Goal: Task Accomplishment & Management: Use online tool/utility

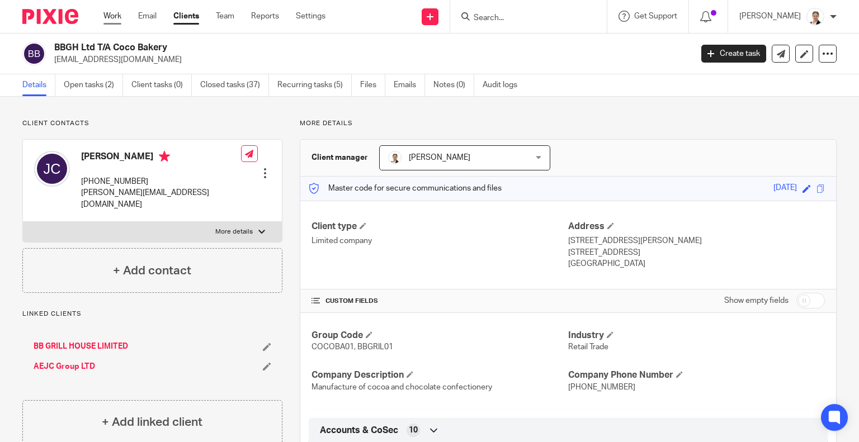
click at [113, 16] on link "Work" at bounding box center [112, 16] width 18 height 11
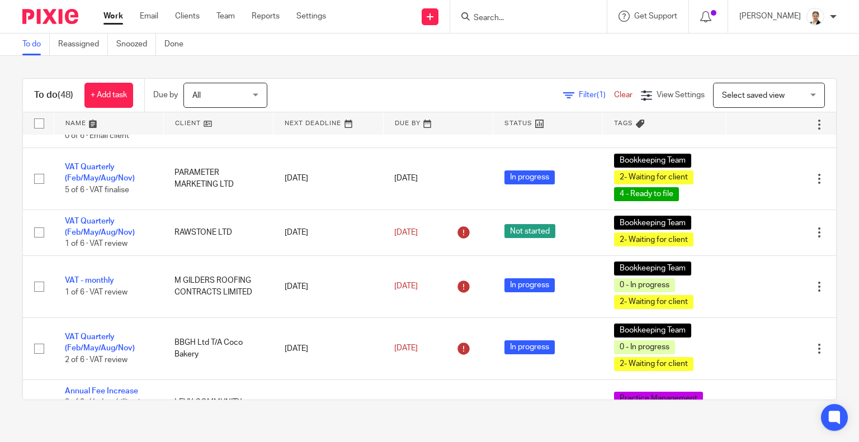
scroll to position [1007, 0]
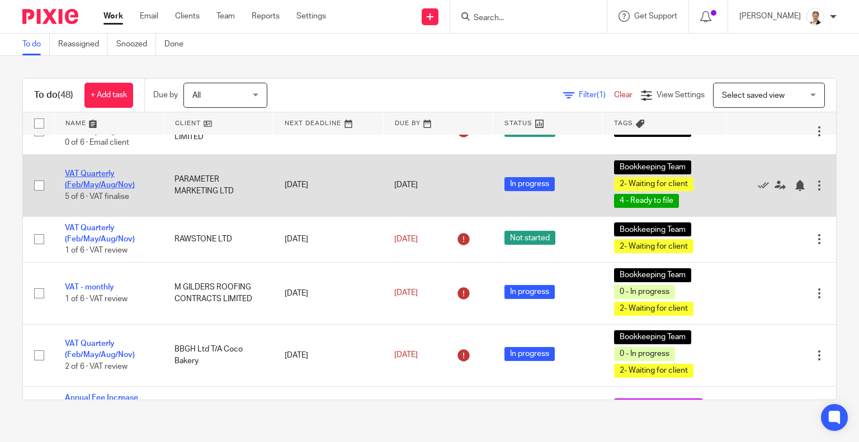
click at [100, 181] on link "VAT Quarterly (Feb/May/Aug/Nov)" at bounding box center [100, 179] width 70 height 19
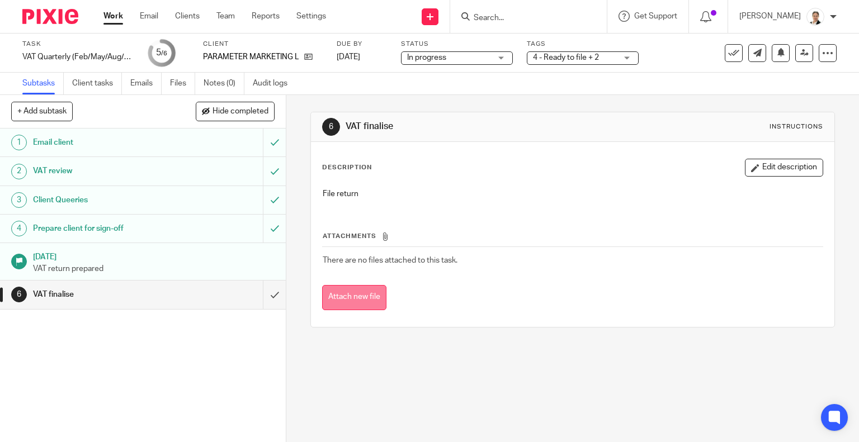
click at [362, 296] on button "Attach new file" at bounding box center [354, 297] width 64 height 25
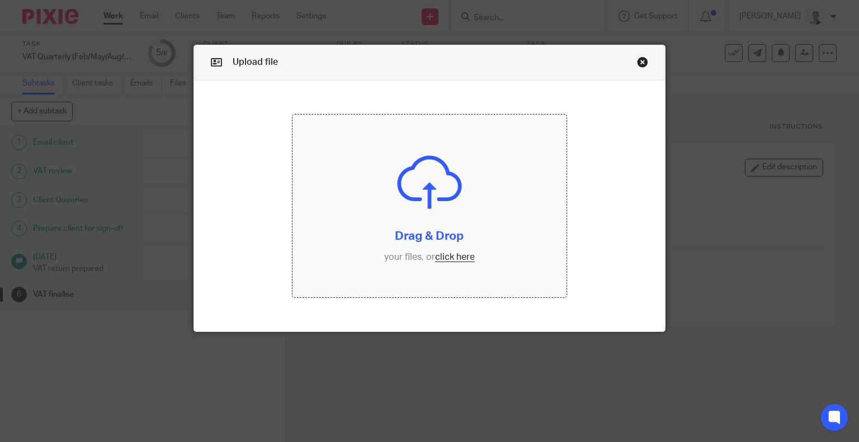
click at [456, 254] on input "file" at bounding box center [430, 206] width 274 height 183
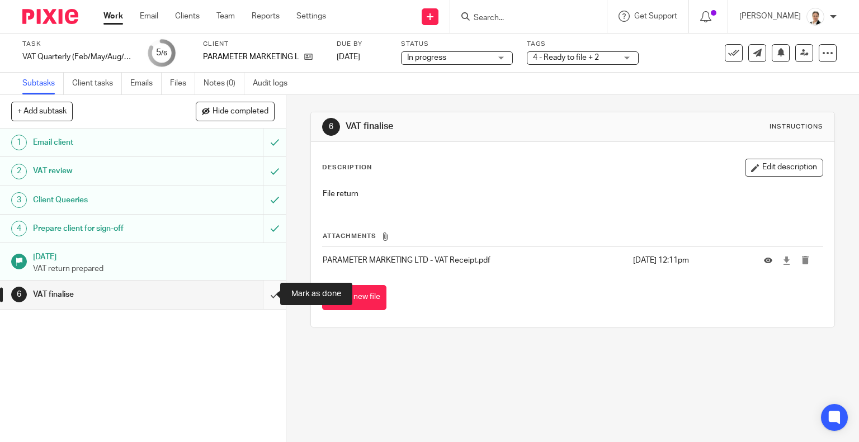
click at [267, 293] on input "submit" at bounding box center [143, 295] width 286 height 28
